Goal: Information Seeking & Learning: Learn about a topic

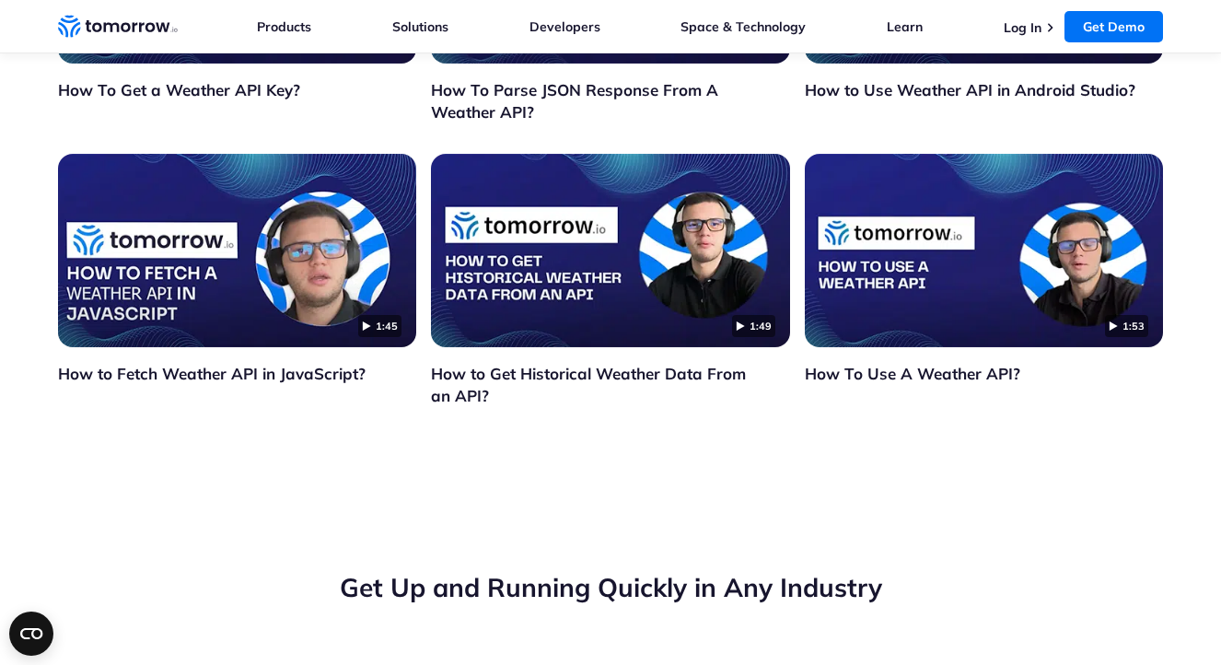
scroll to position [6406, 0]
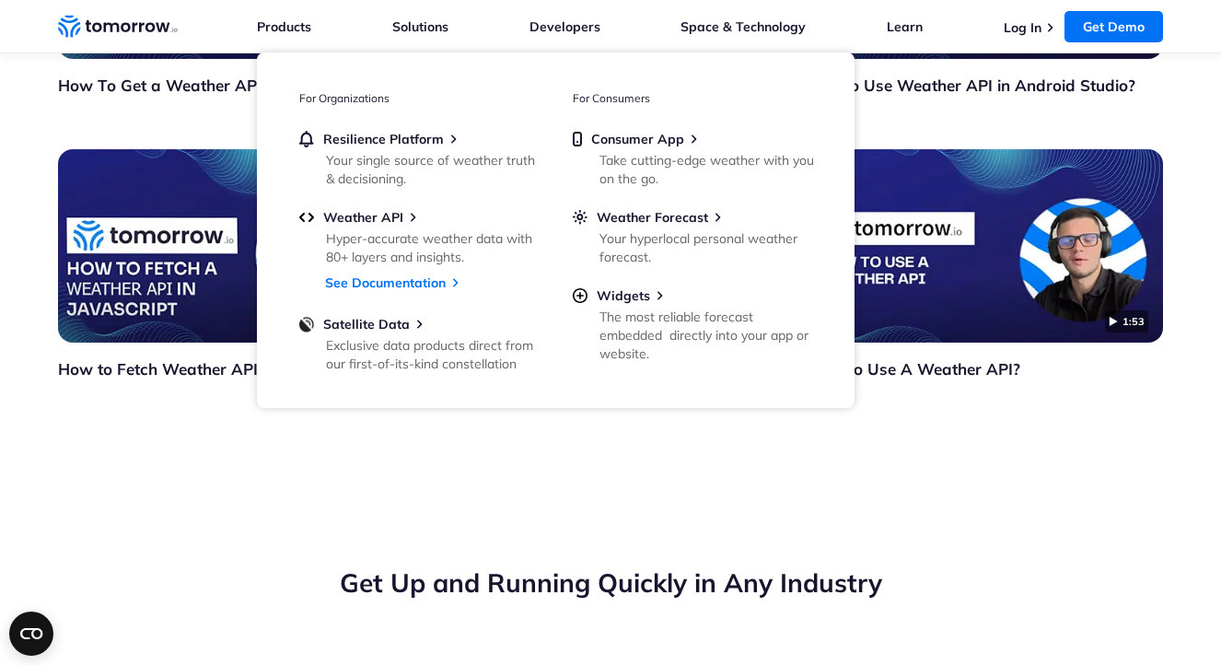
click at [447, 492] on section "1:23 How To Get a Weather API Key? 2:02 How To Parse JSON Response From A Weath…" at bounding box center [610, 142] width 1221 height 700
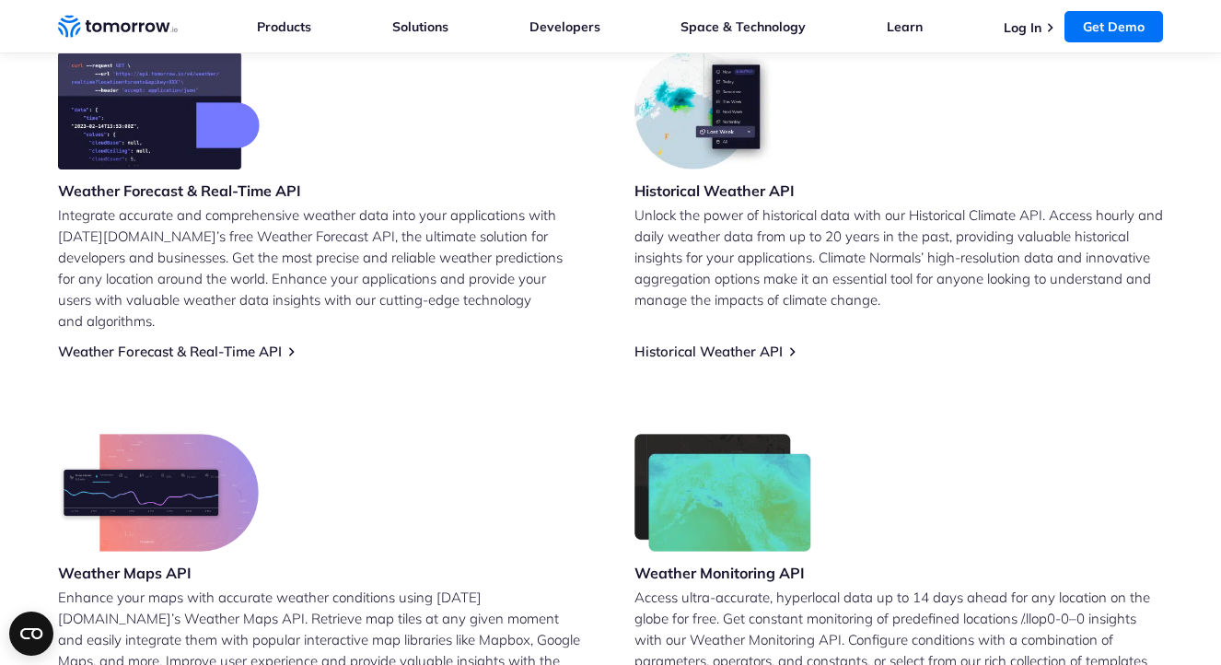
scroll to position [812, 0]
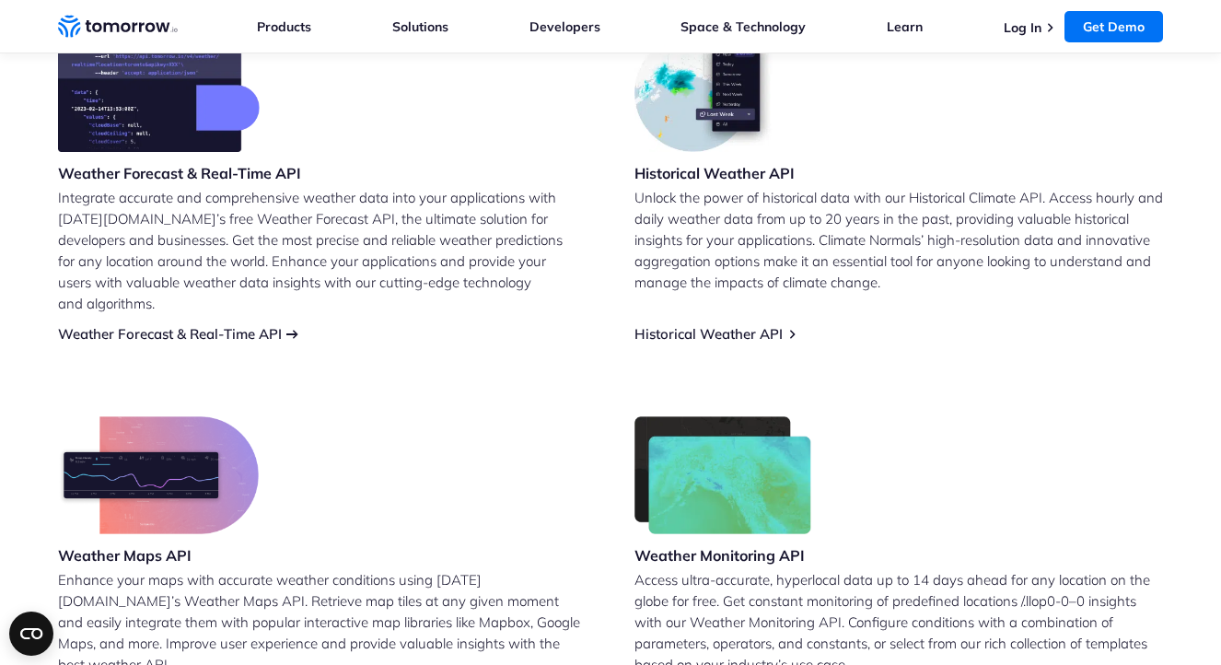
click at [211, 325] on link "Weather Forecast & Real-Time API" at bounding box center [170, 333] width 224 height 17
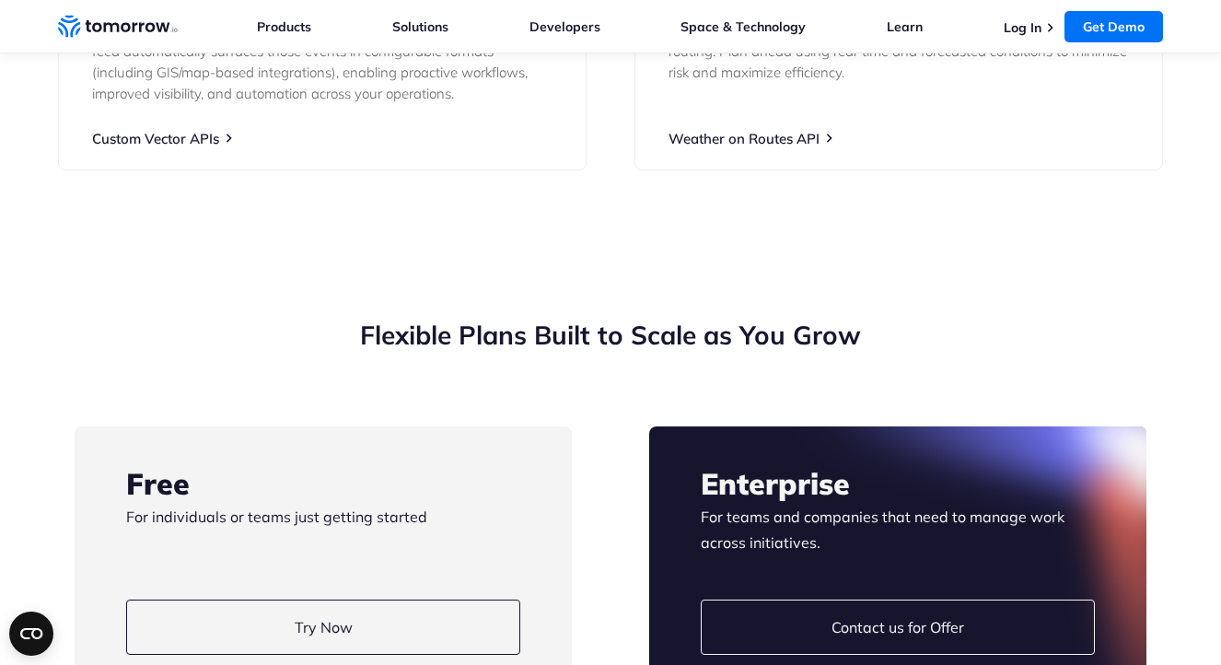
scroll to position [3926, 0]
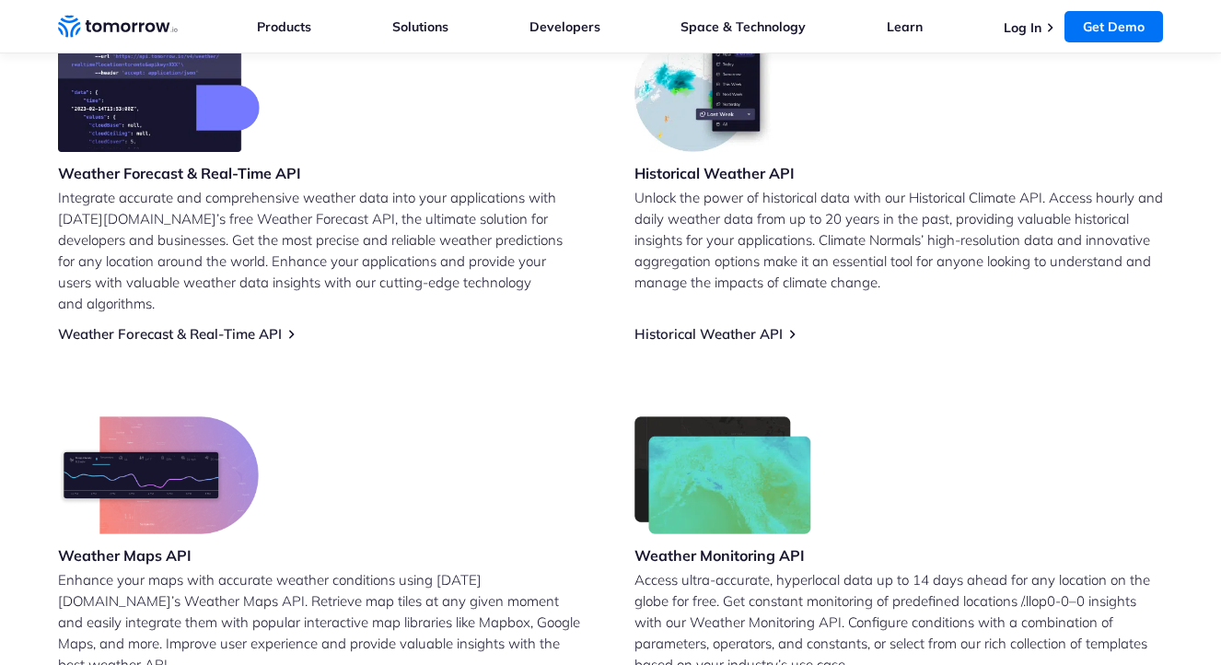
click at [685, 325] on link "Historical Weather API" at bounding box center [708, 333] width 148 height 17
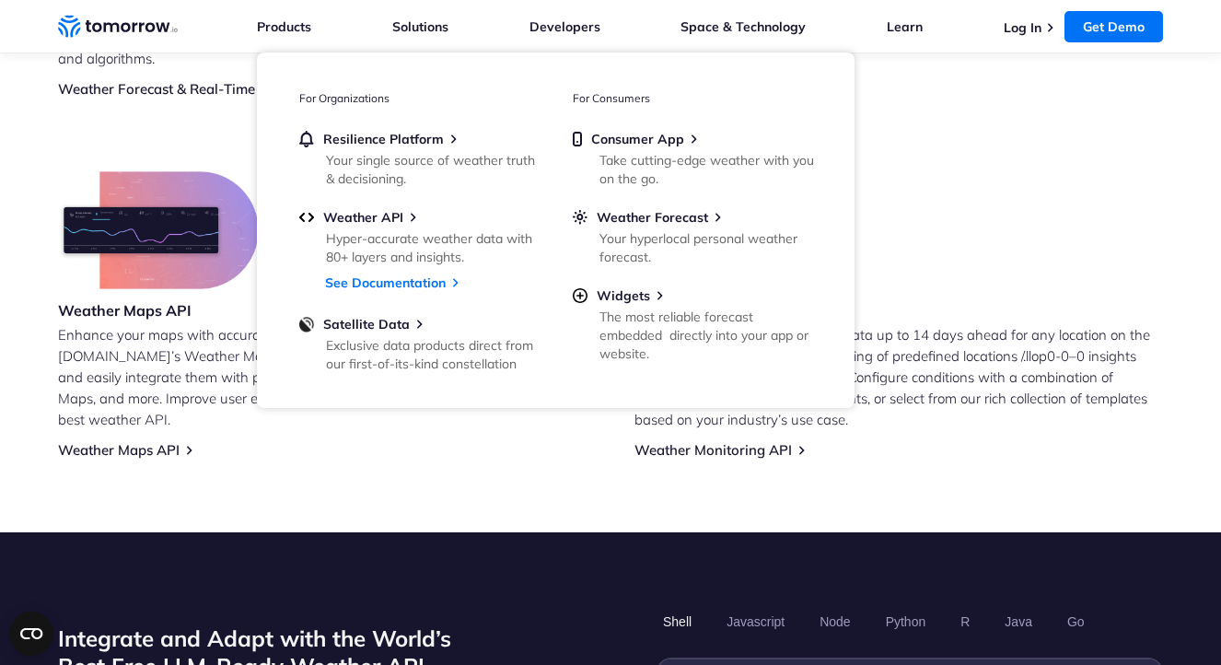
scroll to position [1117, 0]
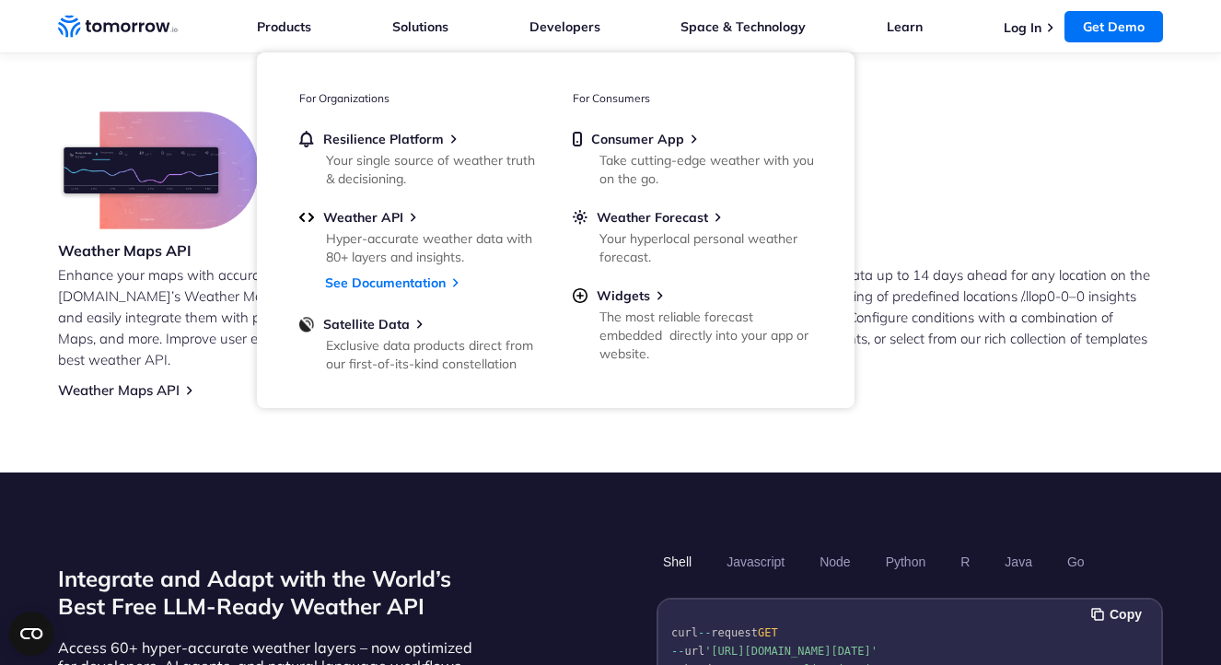
click at [860, 426] on section "Leverage Tomorrow.io’s Free Weather API Weather Forecast & Real-Time API Integr…" at bounding box center [610, 9] width 1221 height 925
click at [915, 390] on section "Leverage Tomorrow.io’s Free Weather API Weather Forecast & Real-Time API Integr…" at bounding box center [610, 9] width 1221 height 925
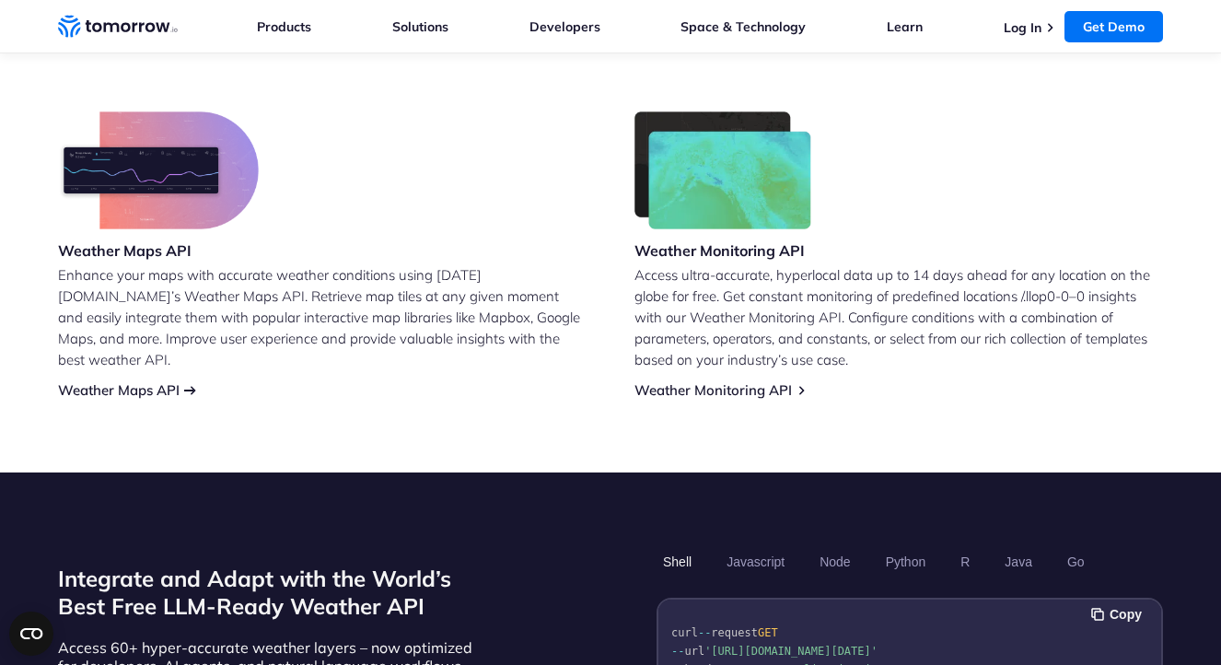
click at [139, 381] on link "Weather Maps API" at bounding box center [119, 389] width 122 height 17
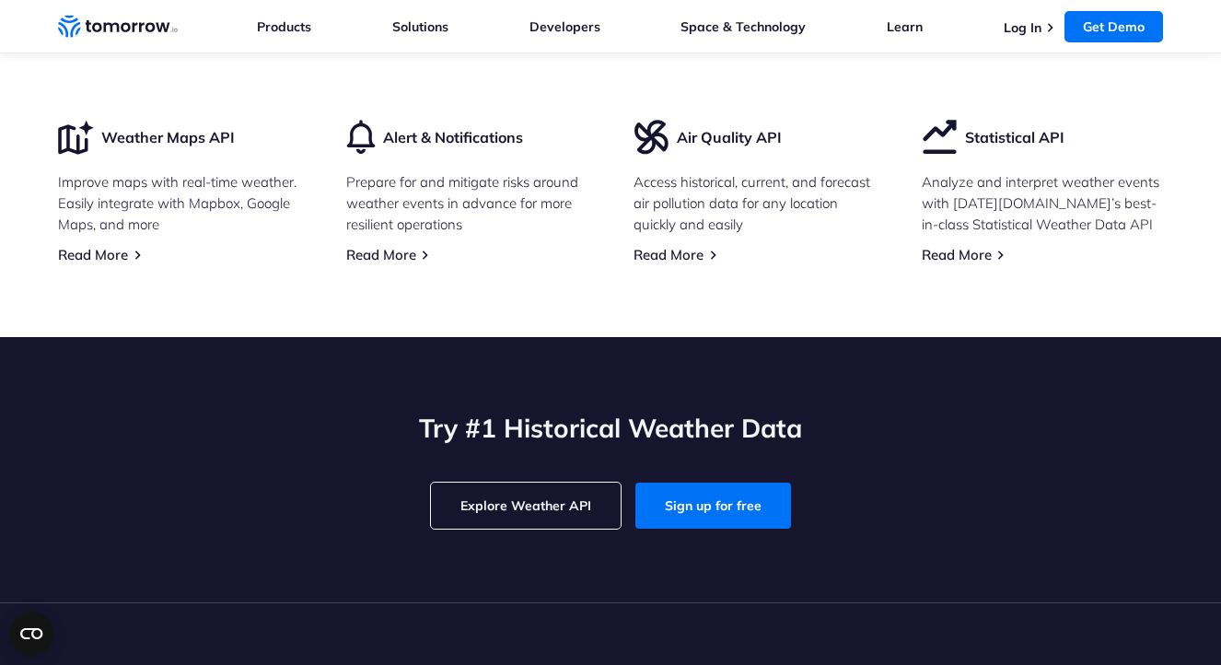
scroll to position [5722, 0]
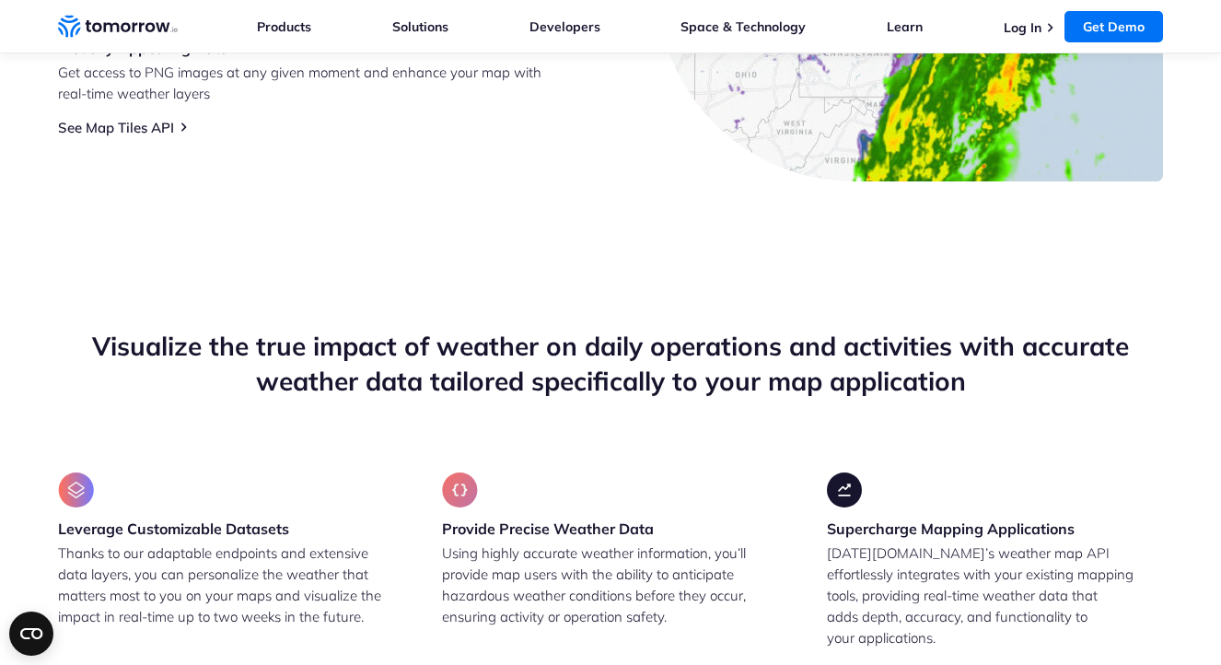
scroll to position [1152, 0]
